Goal: Task Accomplishment & Management: Use online tool/utility

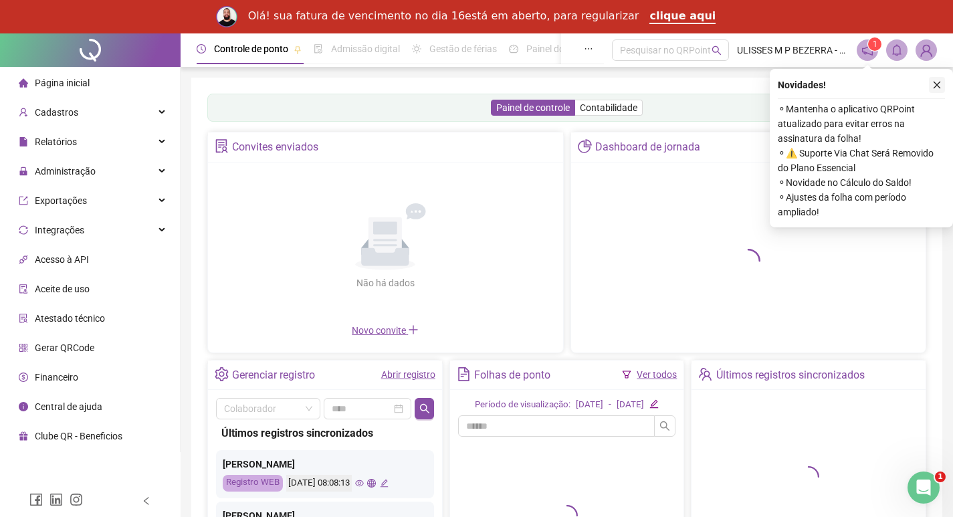
click at [933, 81] on icon "close" at bounding box center [937, 84] width 9 height 9
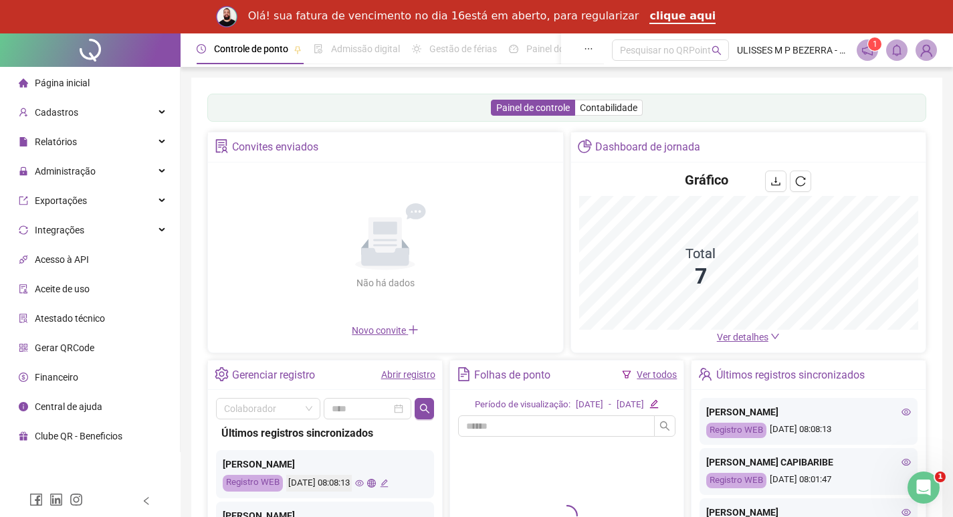
click at [132, 171] on div "Administração" at bounding box center [90, 171] width 175 height 27
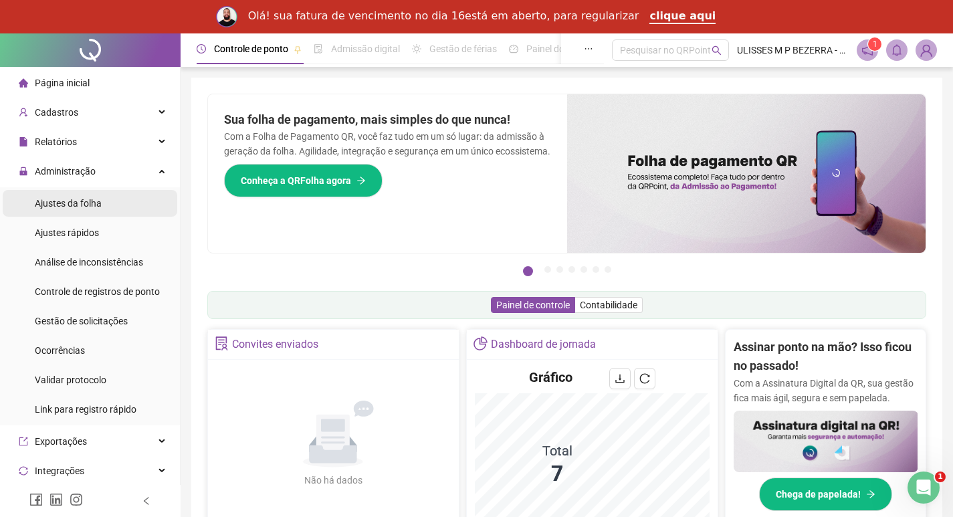
click at [114, 198] on li "Ajustes da folha" at bounding box center [90, 203] width 175 height 27
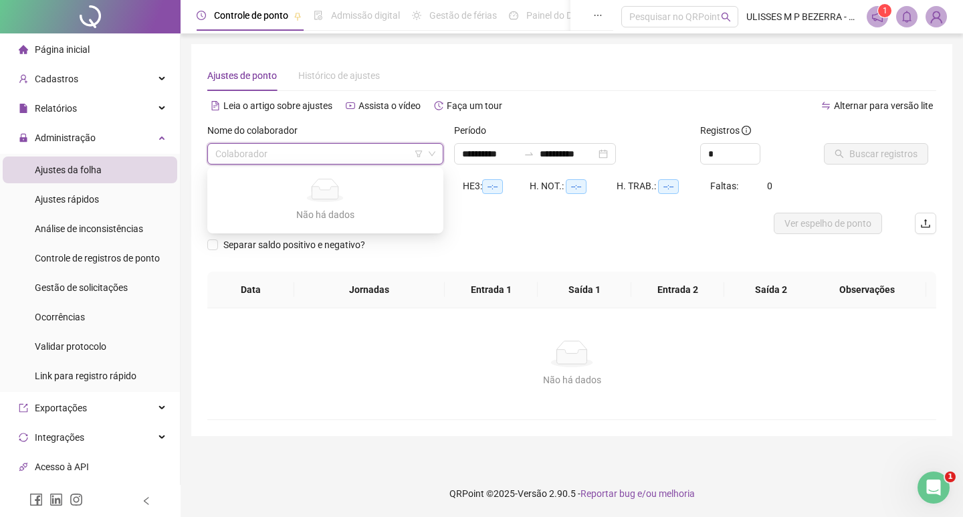
click at [342, 146] on input "search" at bounding box center [319, 154] width 208 height 20
click at [298, 154] on input "search" at bounding box center [319, 154] width 208 height 20
type input "**********"
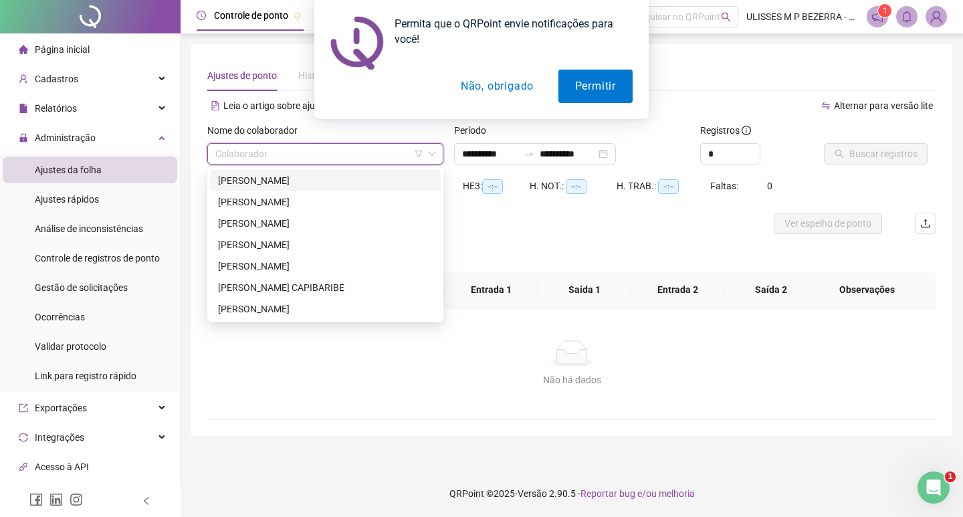
click at [328, 174] on div "[PERSON_NAME]" at bounding box center [325, 180] width 215 height 15
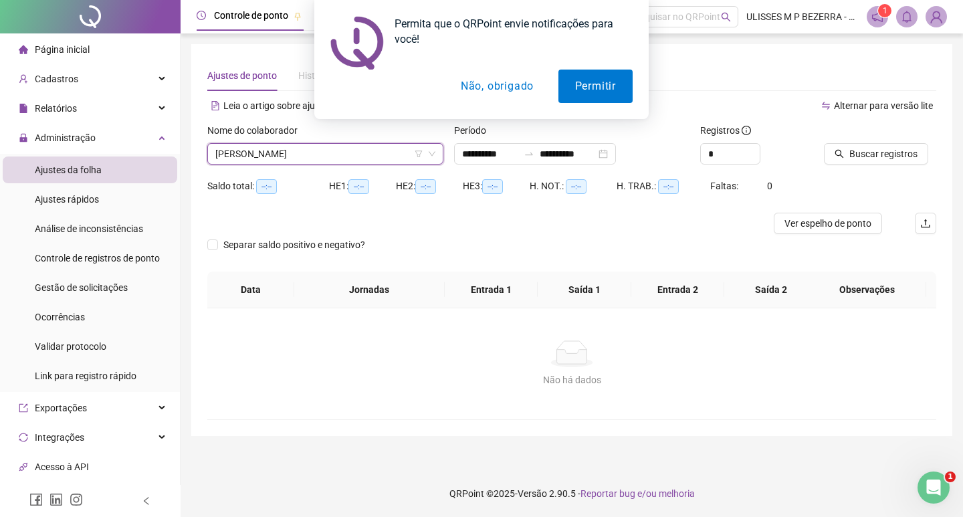
click at [499, 87] on button "Não, obrigado" at bounding box center [497, 86] width 106 height 33
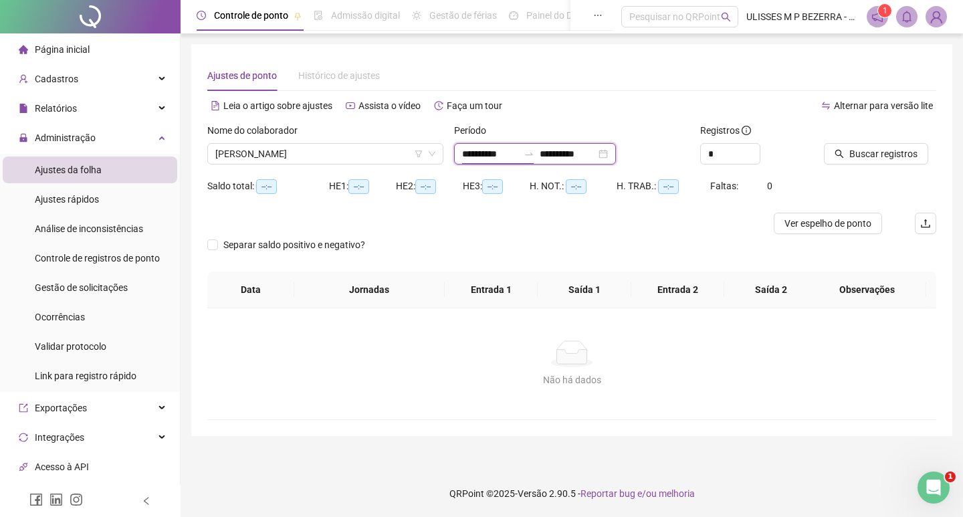
click at [476, 155] on input "**********" at bounding box center [490, 154] width 56 height 15
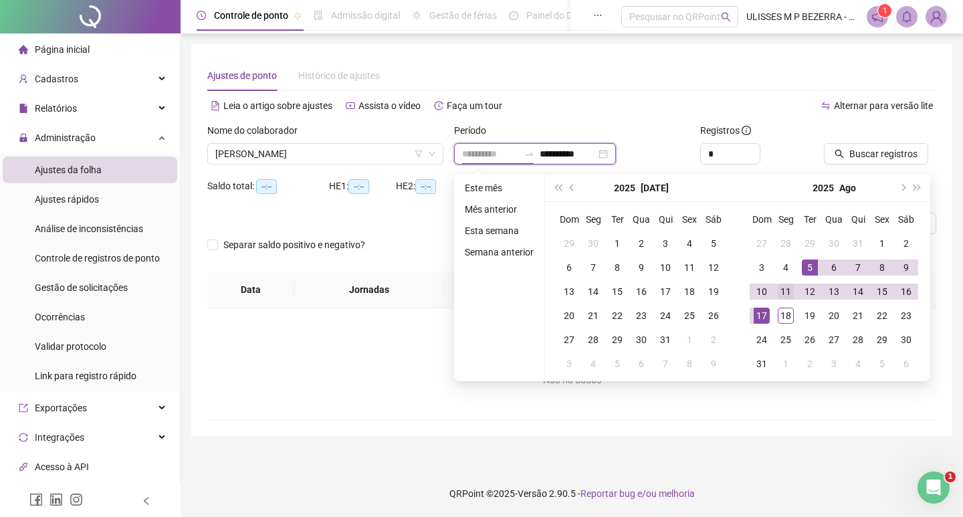
type input "**********"
click at [783, 294] on div "11" at bounding box center [786, 292] width 16 height 16
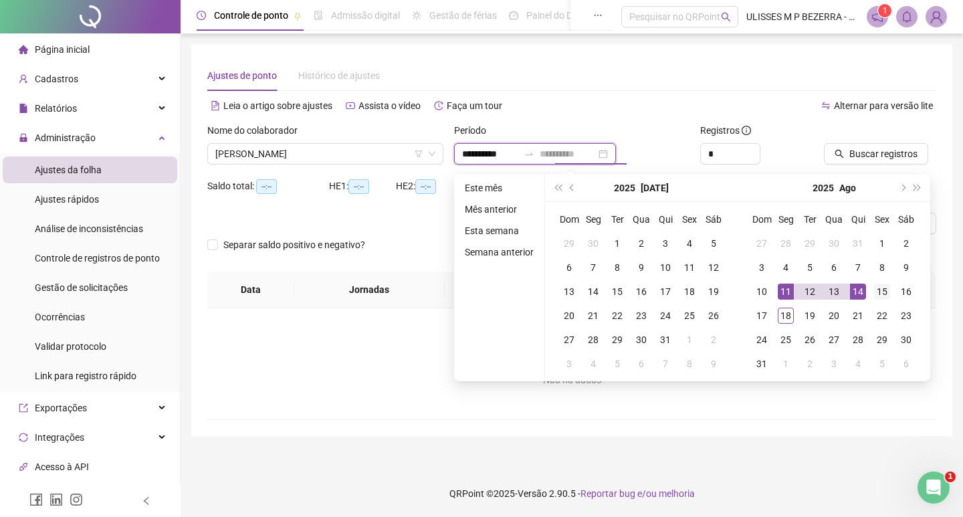
type input "**********"
click at [876, 290] on div "15" at bounding box center [882, 292] width 16 height 16
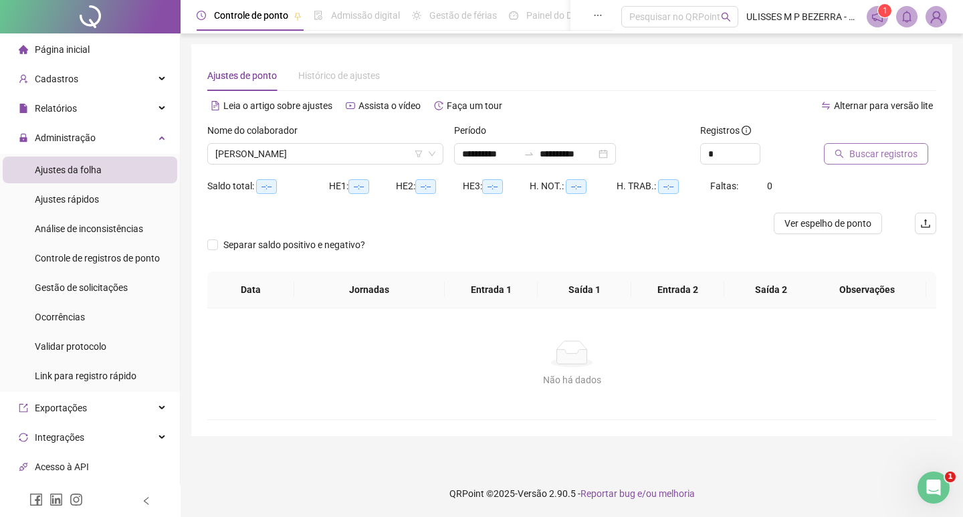
click at [875, 155] on span "Buscar registros" at bounding box center [884, 154] width 68 height 15
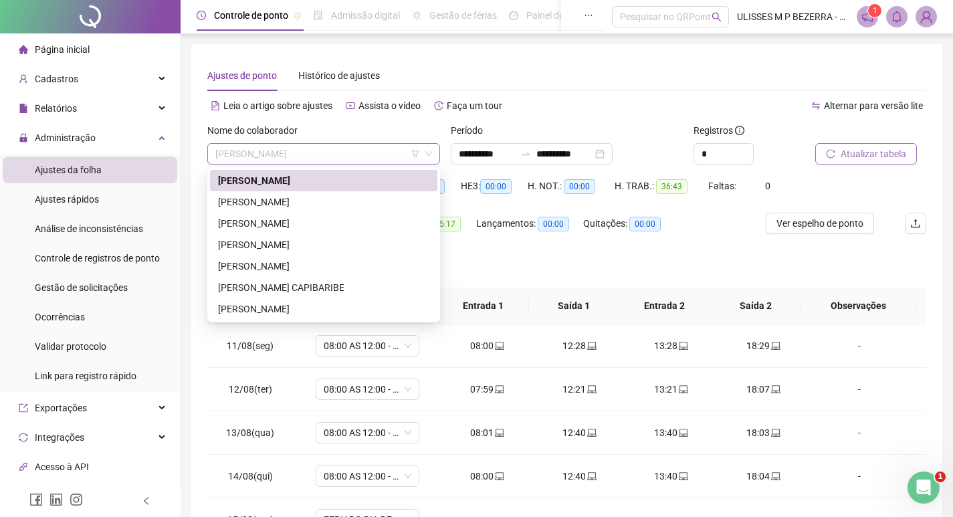
click at [355, 156] on span "[PERSON_NAME]" at bounding box center [323, 154] width 217 height 20
click at [362, 198] on div "[PERSON_NAME]" at bounding box center [323, 202] width 211 height 15
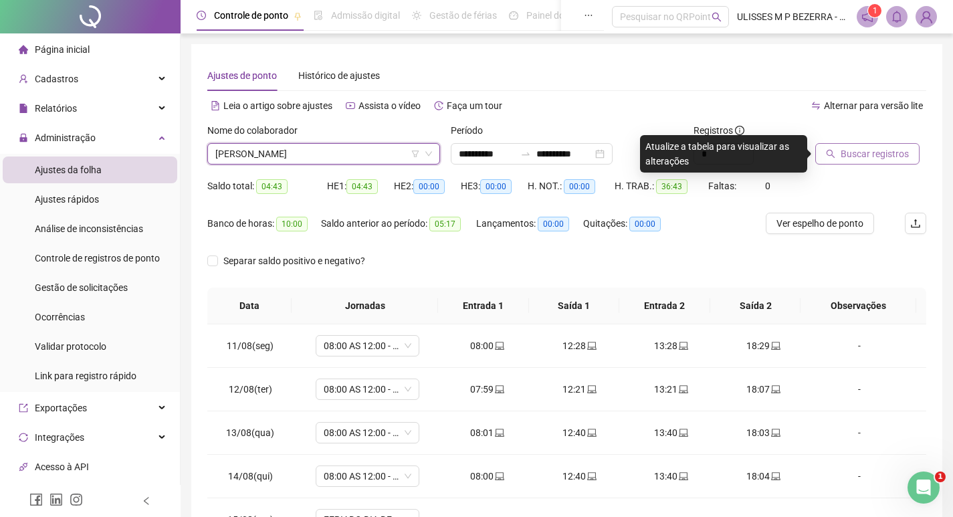
click at [832, 158] on icon "search" at bounding box center [830, 153] width 9 height 9
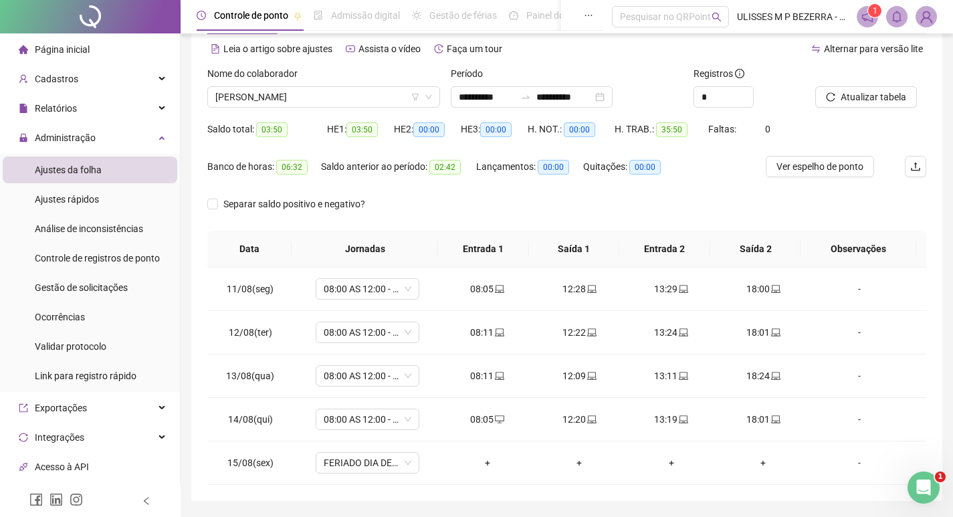
scroll to position [31, 0]
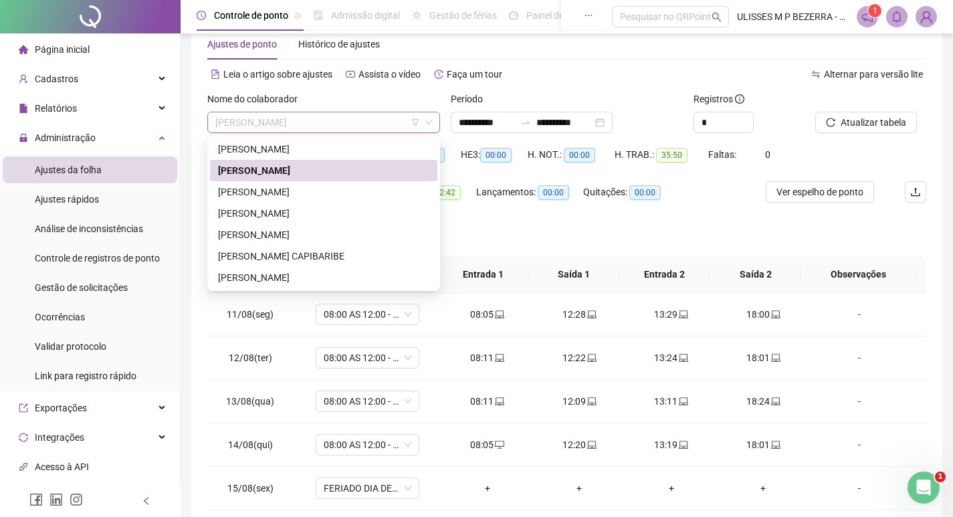
click at [378, 120] on span "[PERSON_NAME]" at bounding box center [323, 122] width 217 height 20
click at [369, 192] on div "[PERSON_NAME]" at bounding box center [323, 192] width 211 height 15
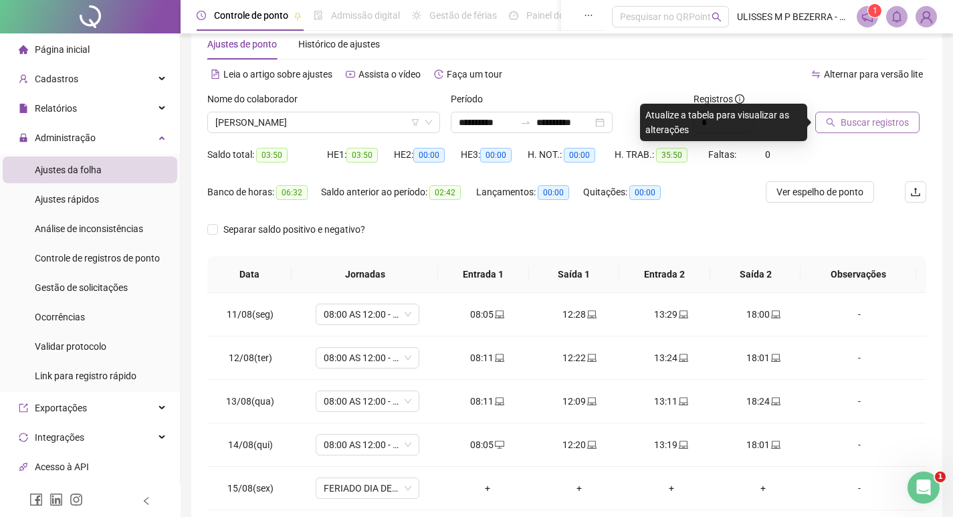
click at [881, 125] on span "Buscar registros" at bounding box center [875, 122] width 68 height 15
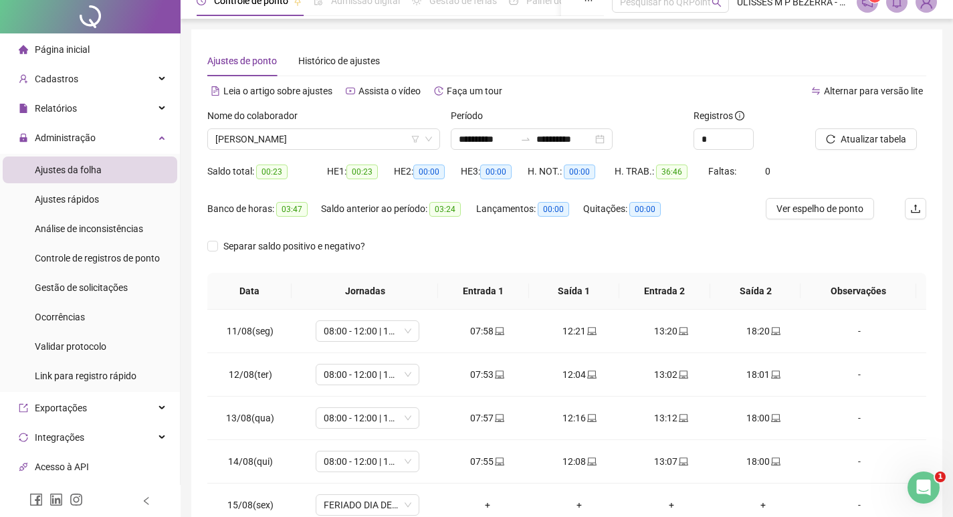
scroll to position [0, 0]
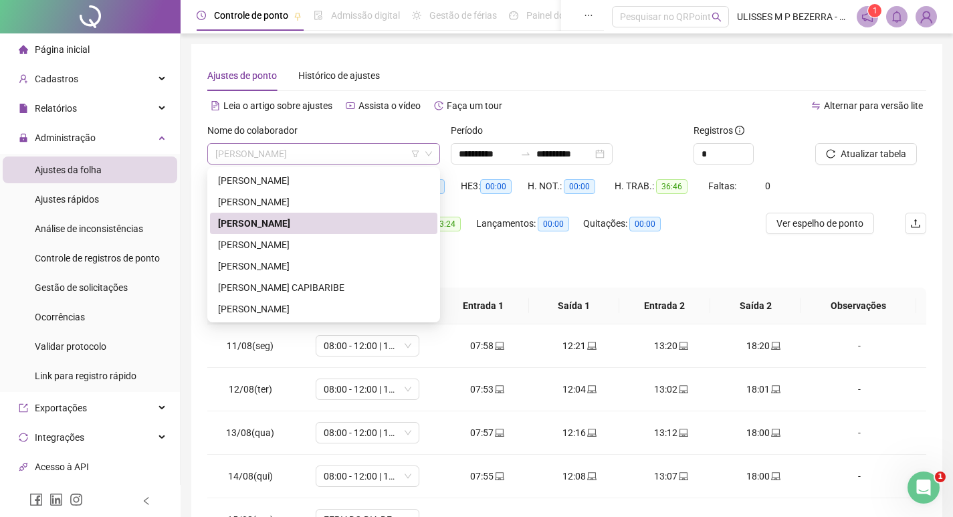
click at [372, 159] on span "[PERSON_NAME]" at bounding box center [323, 154] width 217 height 20
click at [377, 242] on div "[PERSON_NAME]" at bounding box center [323, 245] width 211 height 15
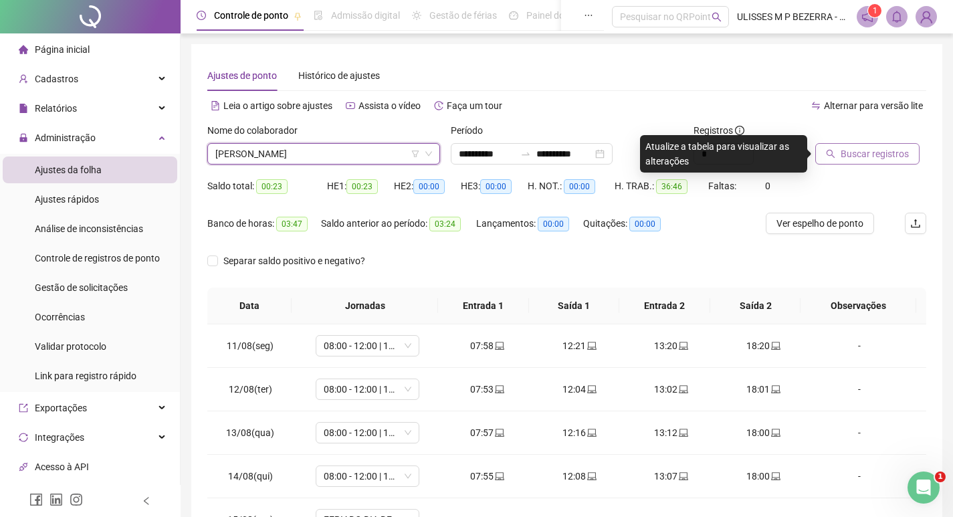
click at [882, 155] on span "Buscar registros" at bounding box center [875, 154] width 68 height 15
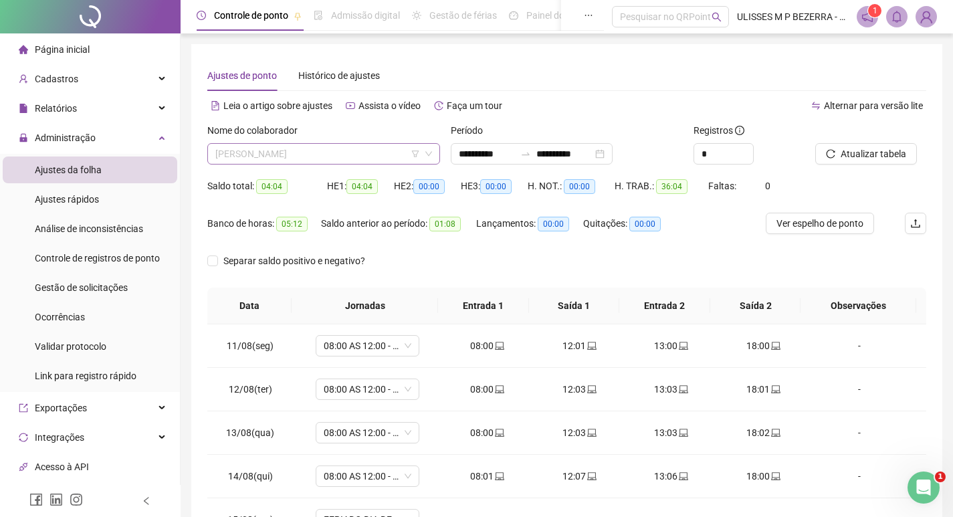
click at [353, 155] on span "[PERSON_NAME]" at bounding box center [323, 154] width 217 height 20
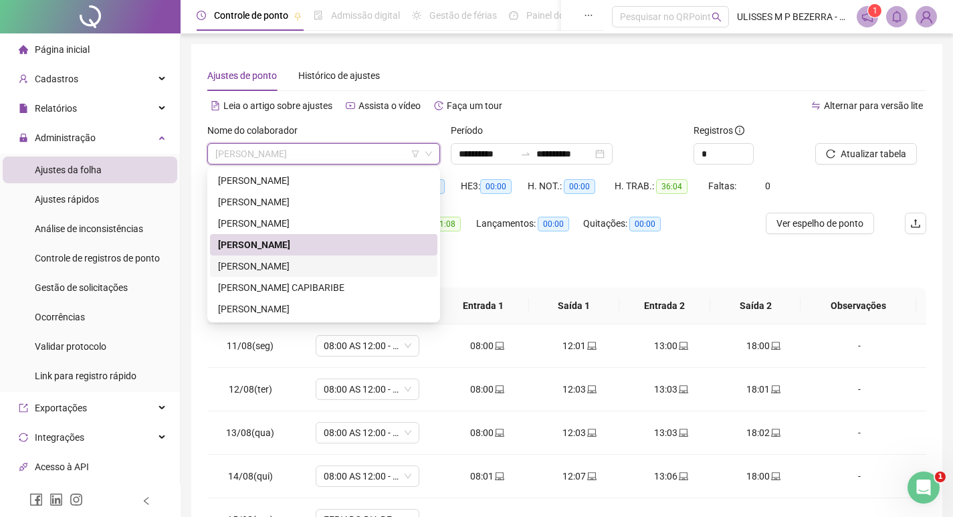
click at [374, 266] on div "[PERSON_NAME]" at bounding box center [323, 266] width 211 height 15
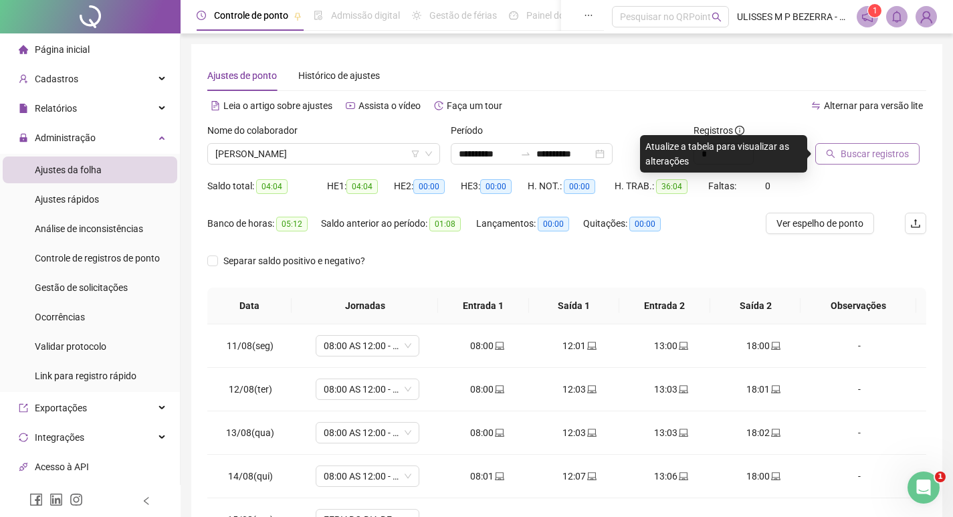
click at [842, 156] on span "Buscar registros" at bounding box center [875, 154] width 68 height 15
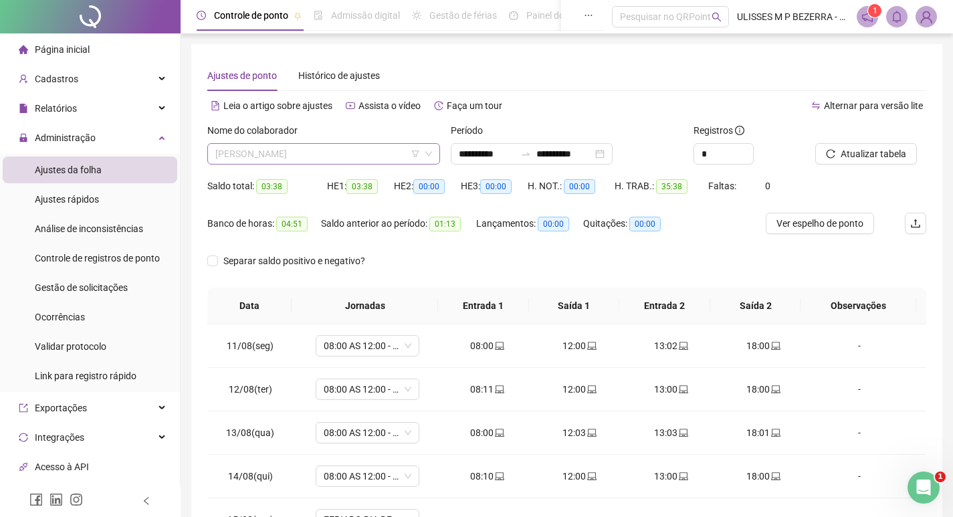
click at [367, 153] on span "[PERSON_NAME]" at bounding box center [323, 154] width 217 height 20
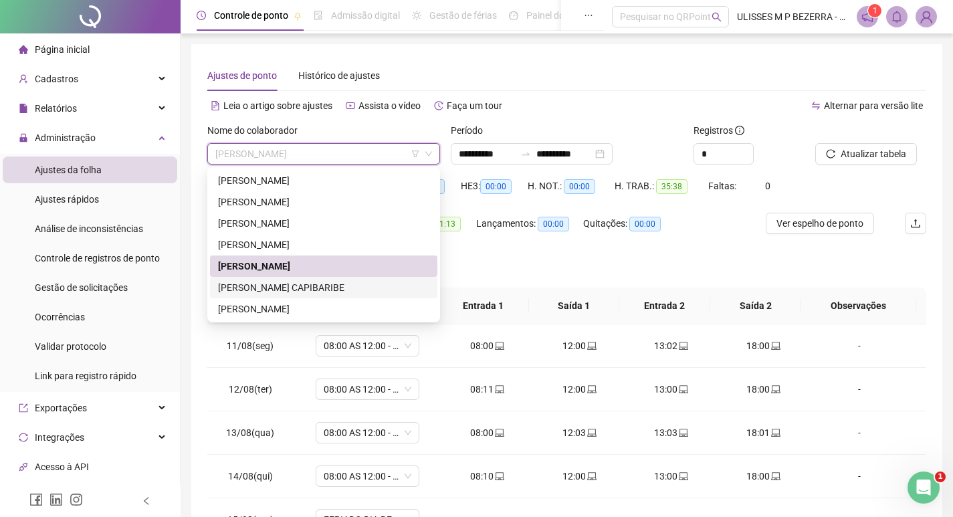
click at [365, 286] on div "[PERSON_NAME] CAPIBARIBE" at bounding box center [323, 287] width 211 height 15
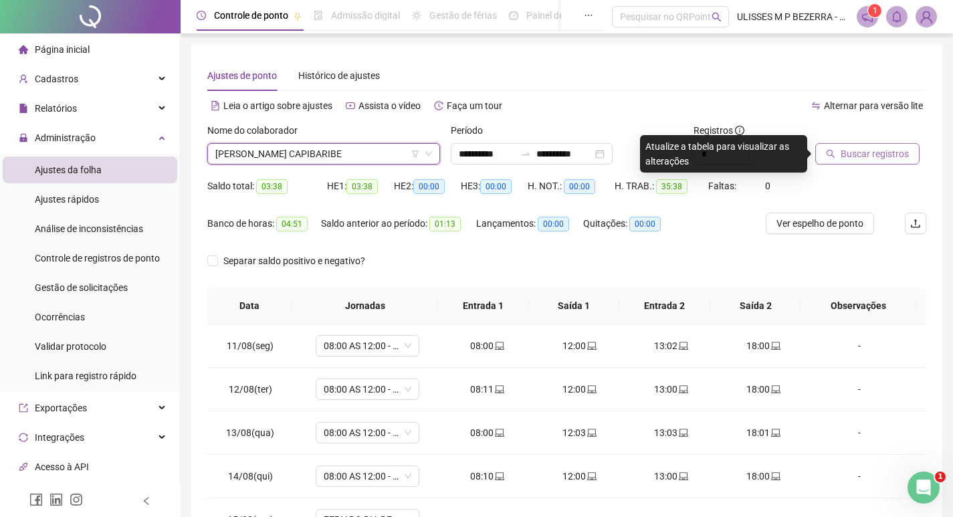
click at [883, 156] on span "Buscar registros" at bounding box center [875, 154] width 68 height 15
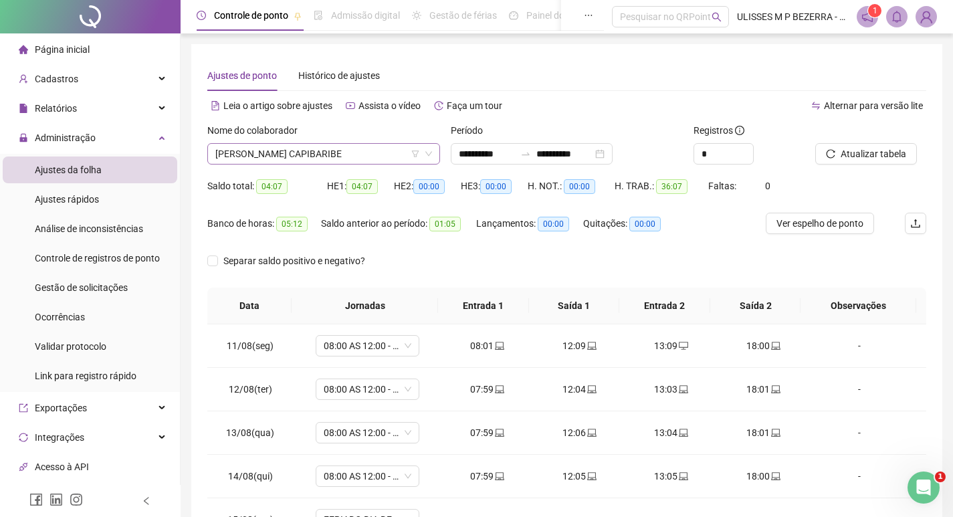
click at [377, 162] on span "[PERSON_NAME] CAPIBARIBE" at bounding box center [323, 154] width 217 height 20
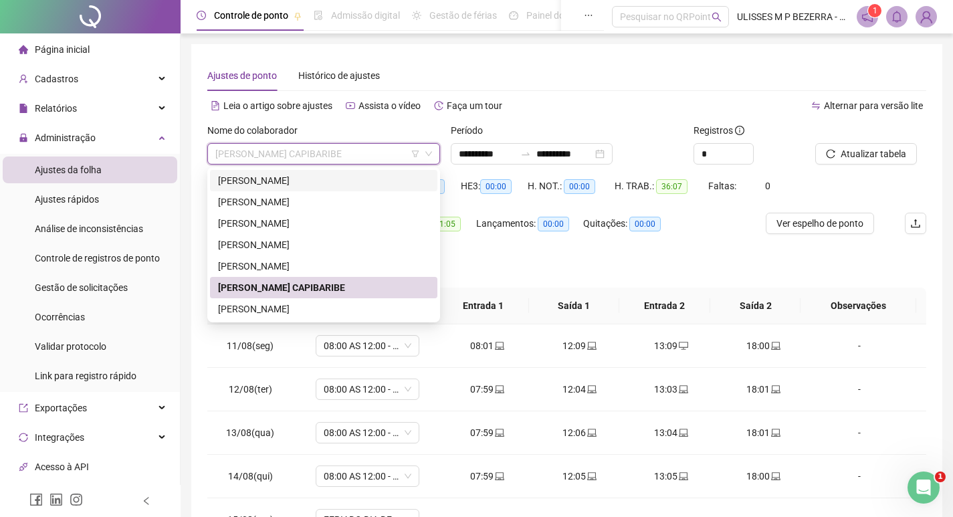
drag, startPoint x: 320, startPoint y: 181, endPoint x: 345, endPoint y: 177, distance: 24.4
click at [322, 180] on div "[PERSON_NAME]" at bounding box center [323, 180] width 211 height 15
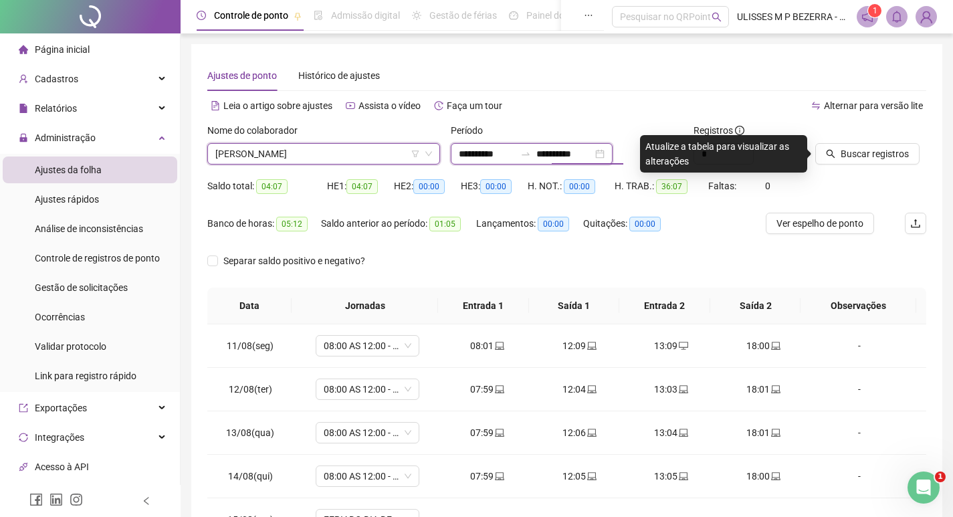
click at [469, 153] on input "**********" at bounding box center [487, 154] width 56 height 15
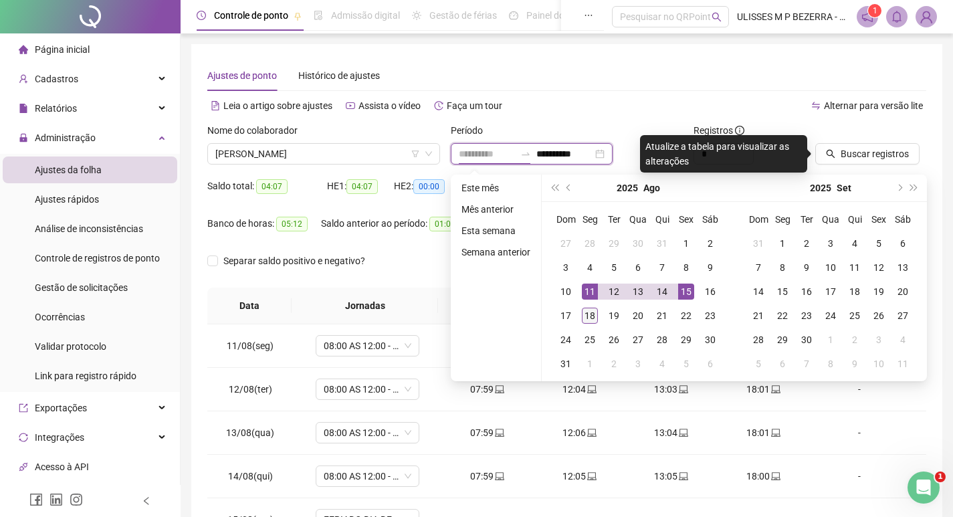
type input "**********"
click at [589, 312] on div "18" at bounding box center [590, 316] width 16 height 16
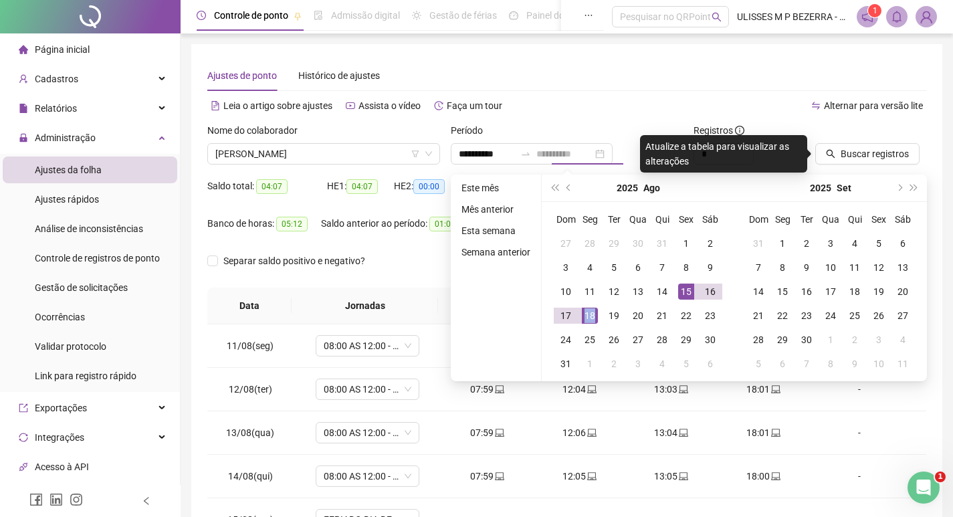
click at [589, 312] on div "18" at bounding box center [590, 316] width 16 height 16
type input "**********"
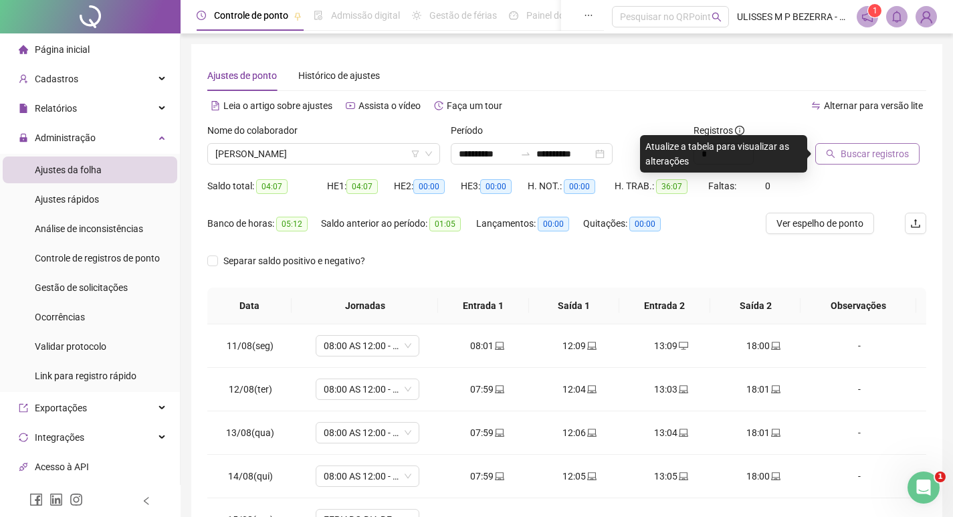
click at [886, 149] on span "Buscar registros" at bounding box center [875, 154] width 68 height 15
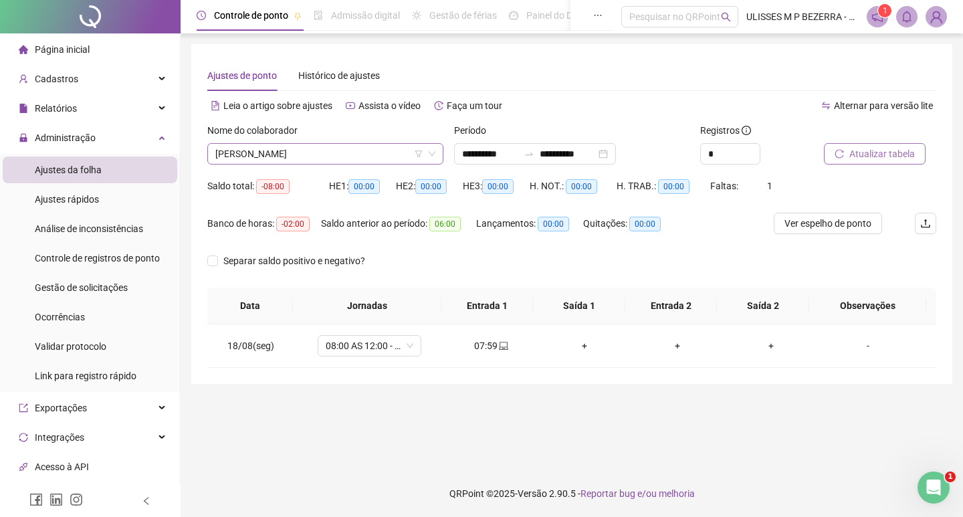
click at [347, 146] on span "[PERSON_NAME]" at bounding box center [325, 154] width 220 height 20
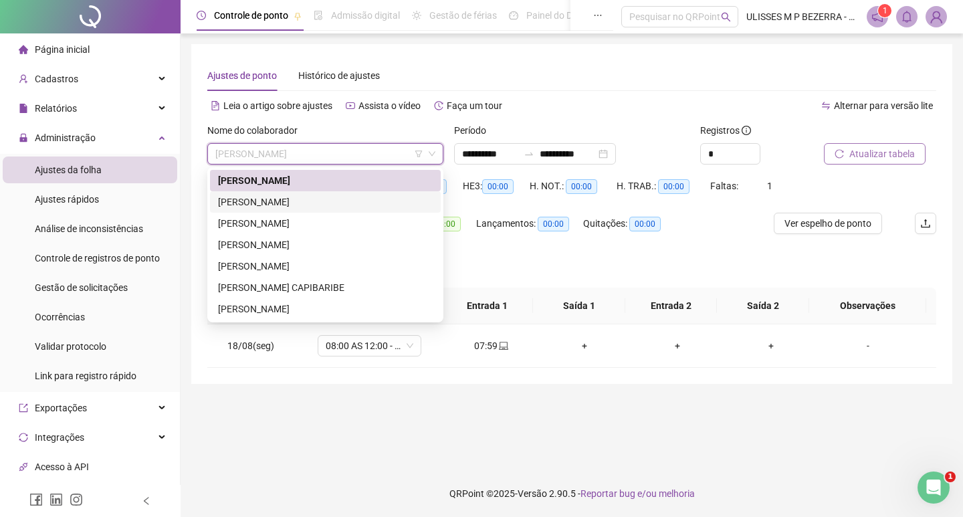
click at [346, 197] on div "[PERSON_NAME]" at bounding box center [325, 202] width 215 height 15
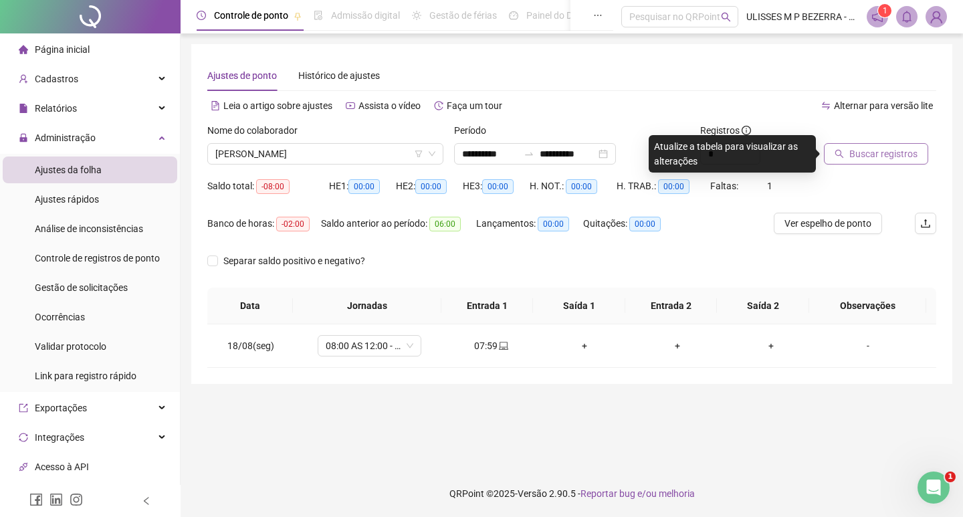
click at [835, 151] on icon "search" at bounding box center [839, 153] width 9 height 9
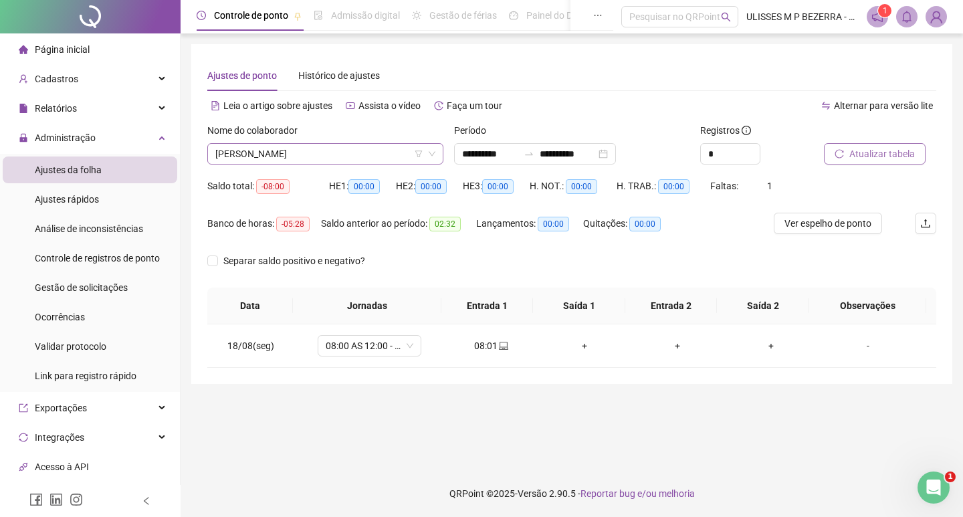
click at [361, 155] on span "[PERSON_NAME]" at bounding box center [325, 154] width 220 height 20
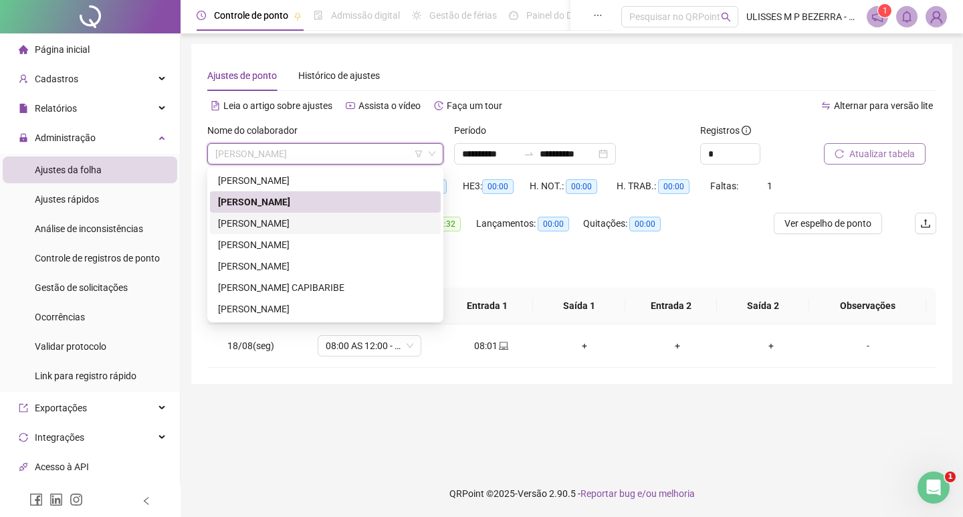
click at [365, 230] on div "[PERSON_NAME]" at bounding box center [325, 223] width 215 height 15
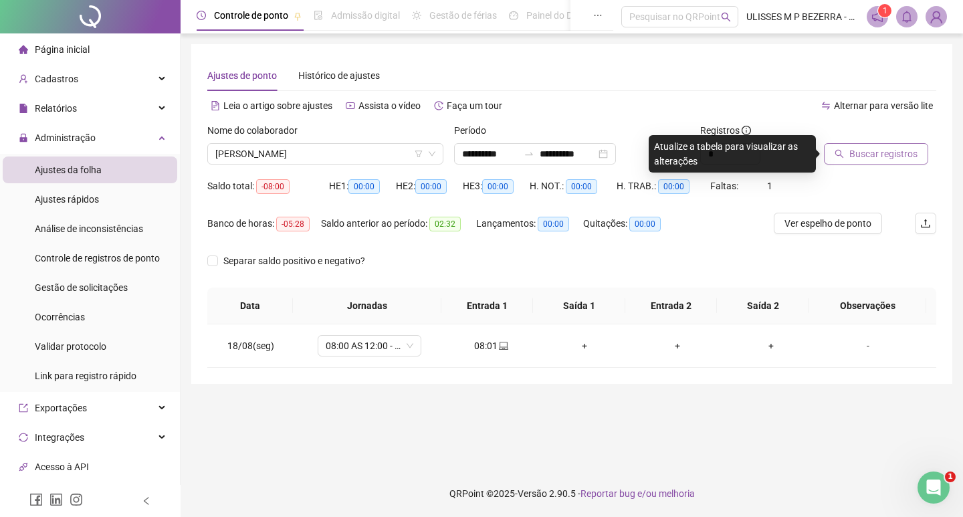
click at [842, 162] on button "Buscar registros" at bounding box center [876, 153] width 104 height 21
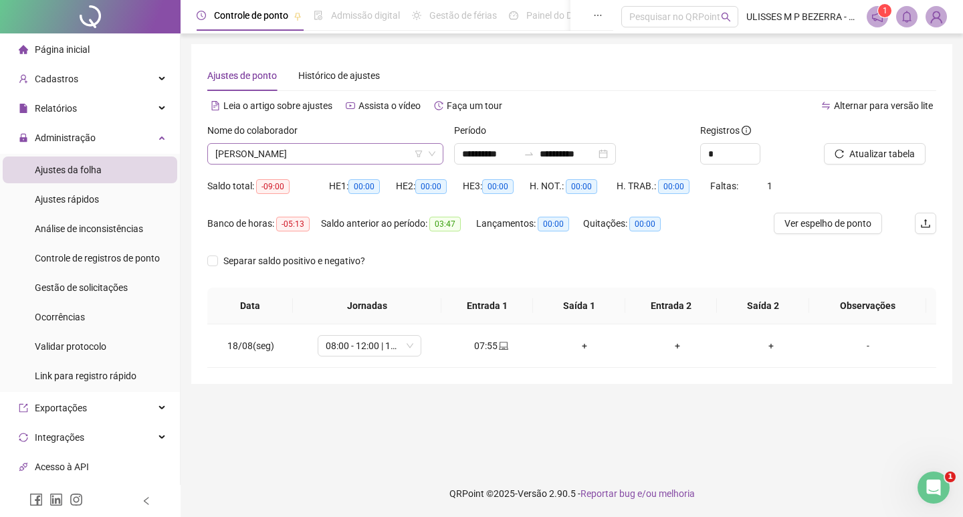
click at [343, 156] on span "[PERSON_NAME]" at bounding box center [325, 154] width 220 height 20
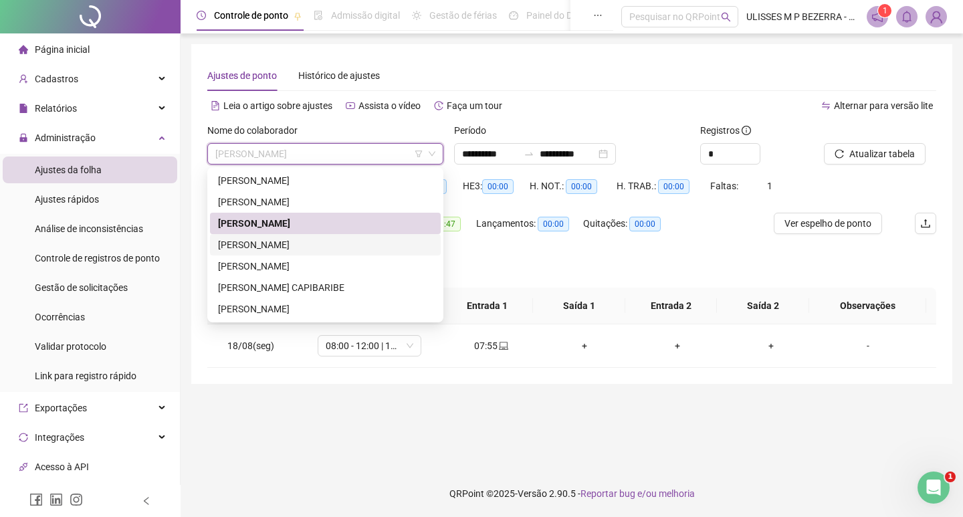
click at [359, 238] on div "[PERSON_NAME]" at bounding box center [325, 245] width 215 height 15
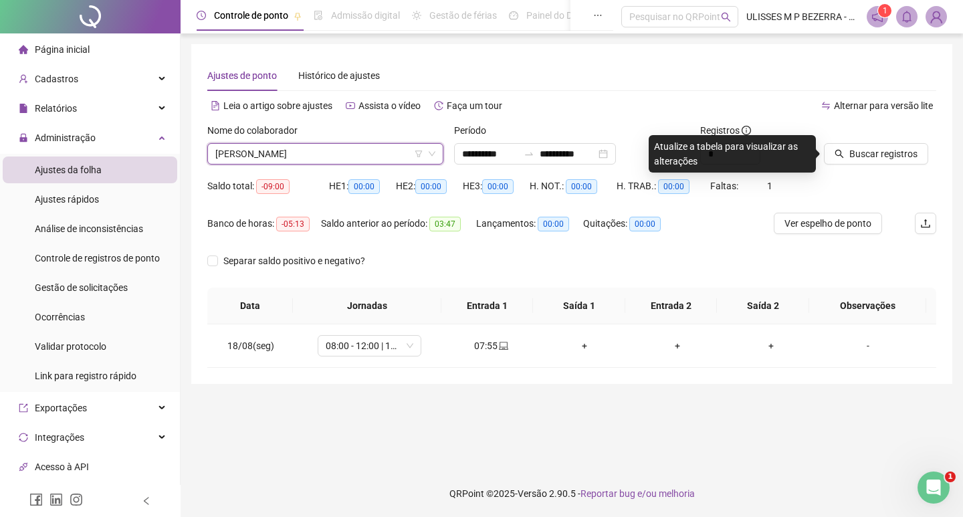
click at [842, 157] on icon "search" at bounding box center [839, 154] width 9 height 9
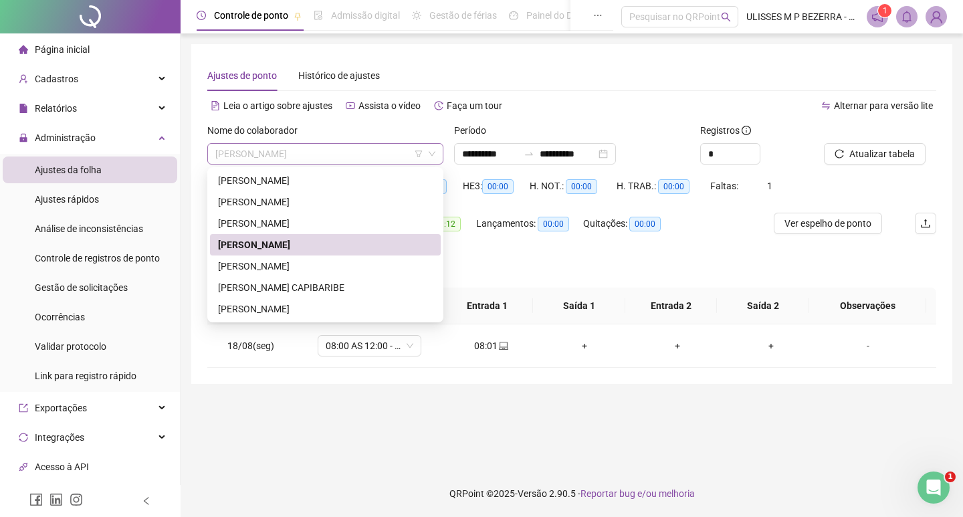
click at [327, 157] on span "[PERSON_NAME]" at bounding box center [325, 154] width 220 height 20
click at [351, 262] on div "[PERSON_NAME]" at bounding box center [325, 266] width 215 height 15
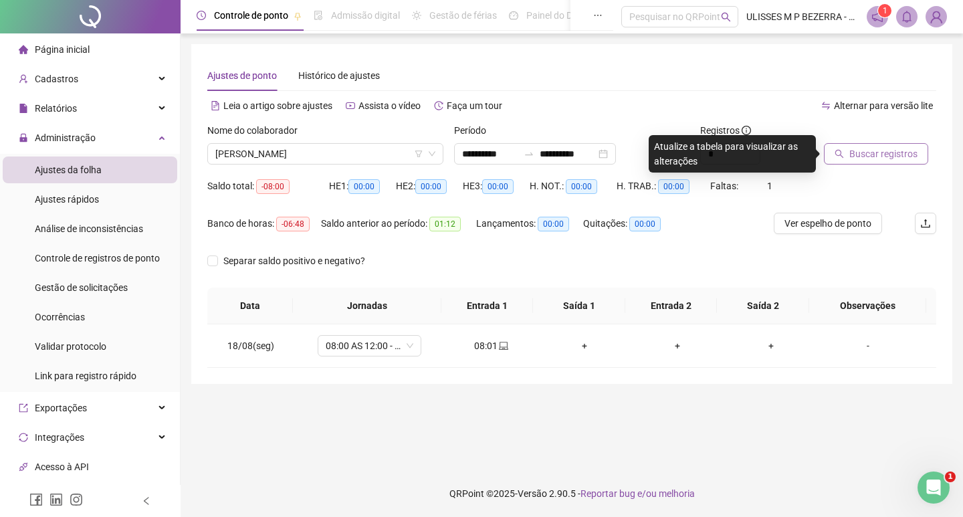
click at [873, 148] on span "Buscar registros" at bounding box center [884, 154] width 68 height 15
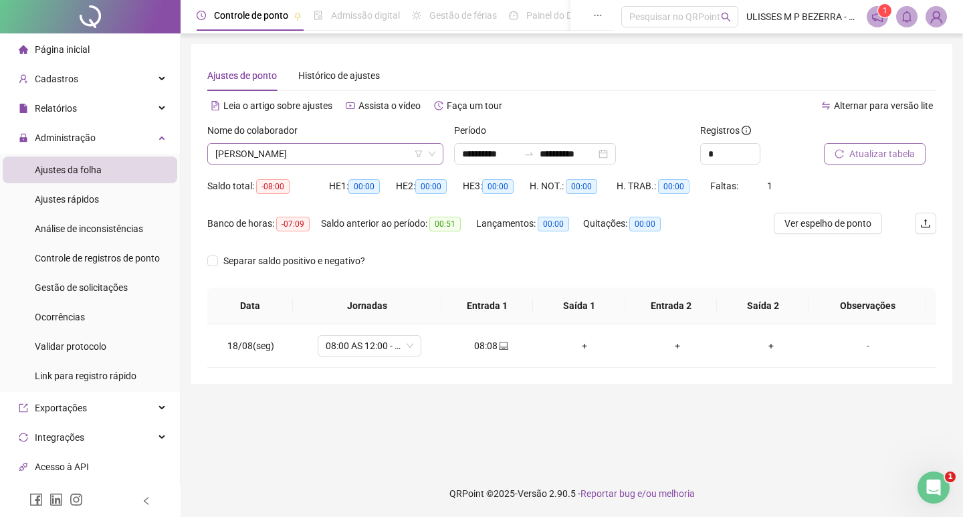
click at [284, 152] on span "[PERSON_NAME]" at bounding box center [325, 154] width 220 height 20
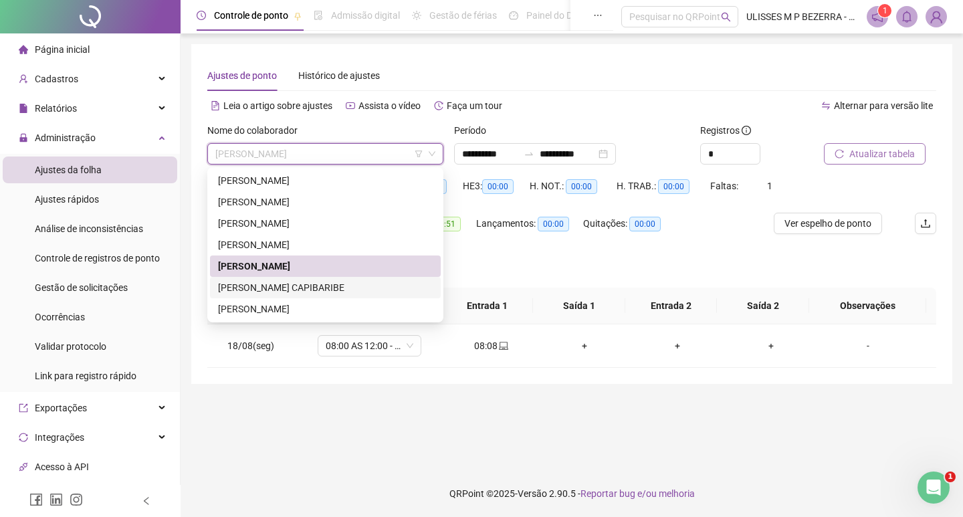
drag, startPoint x: 313, startPoint y: 283, endPoint x: 549, endPoint y: 229, distance: 241.7
click at [316, 283] on div "[PERSON_NAME] CAPIBARIBE" at bounding box center [325, 287] width 215 height 15
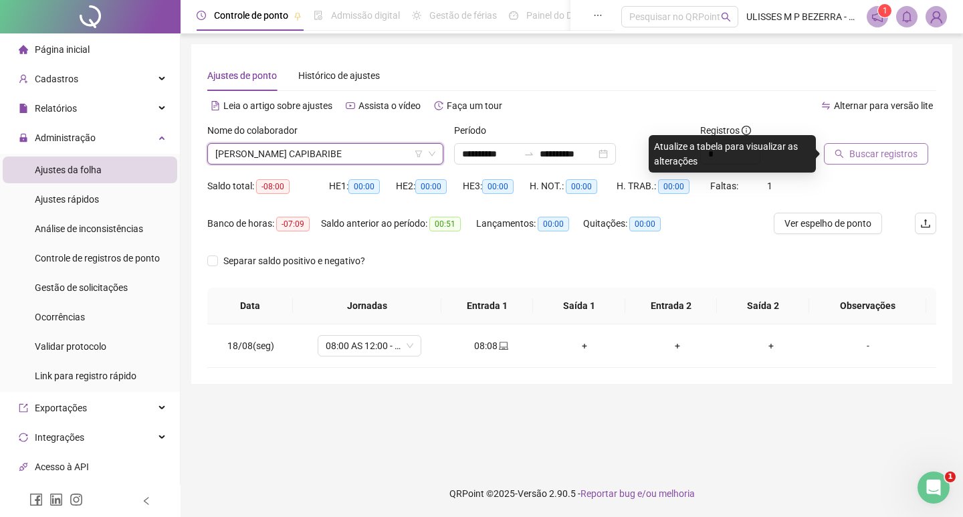
click at [856, 161] on button "Buscar registros" at bounding box center [876, 153] width 104 height 21
